Goal: Use online tool/utility

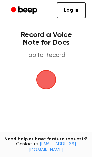
click at [44, 77] on span "button" at bounding box center [46, 80] width 18 height 18
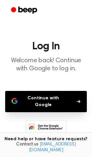
click at [54, 95] on button "Continue with Google" at bounding box center [45, 101] width 81 height 21
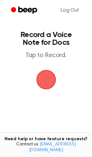
click at [43, 79] on span "button" at bounding box center [46, 80] width 18 height 18
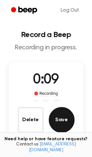
click at [62, 121] on button "Save" at bounding box center [62, 120] width 26 height 26
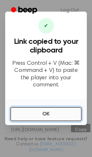
click at [49, 111] on button "OK" at bounding box center [45, 114] width 71 height 14
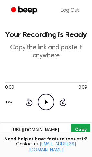
click at [88, 132] on button "Copy" at bounding box center [80, 130] width 19 height 12
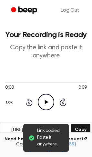
click at [30, 139] on icon at bounding box center [31, 137] width 5 height 5
